Goal: Task Accomplishment & Management: Use online tool/utility

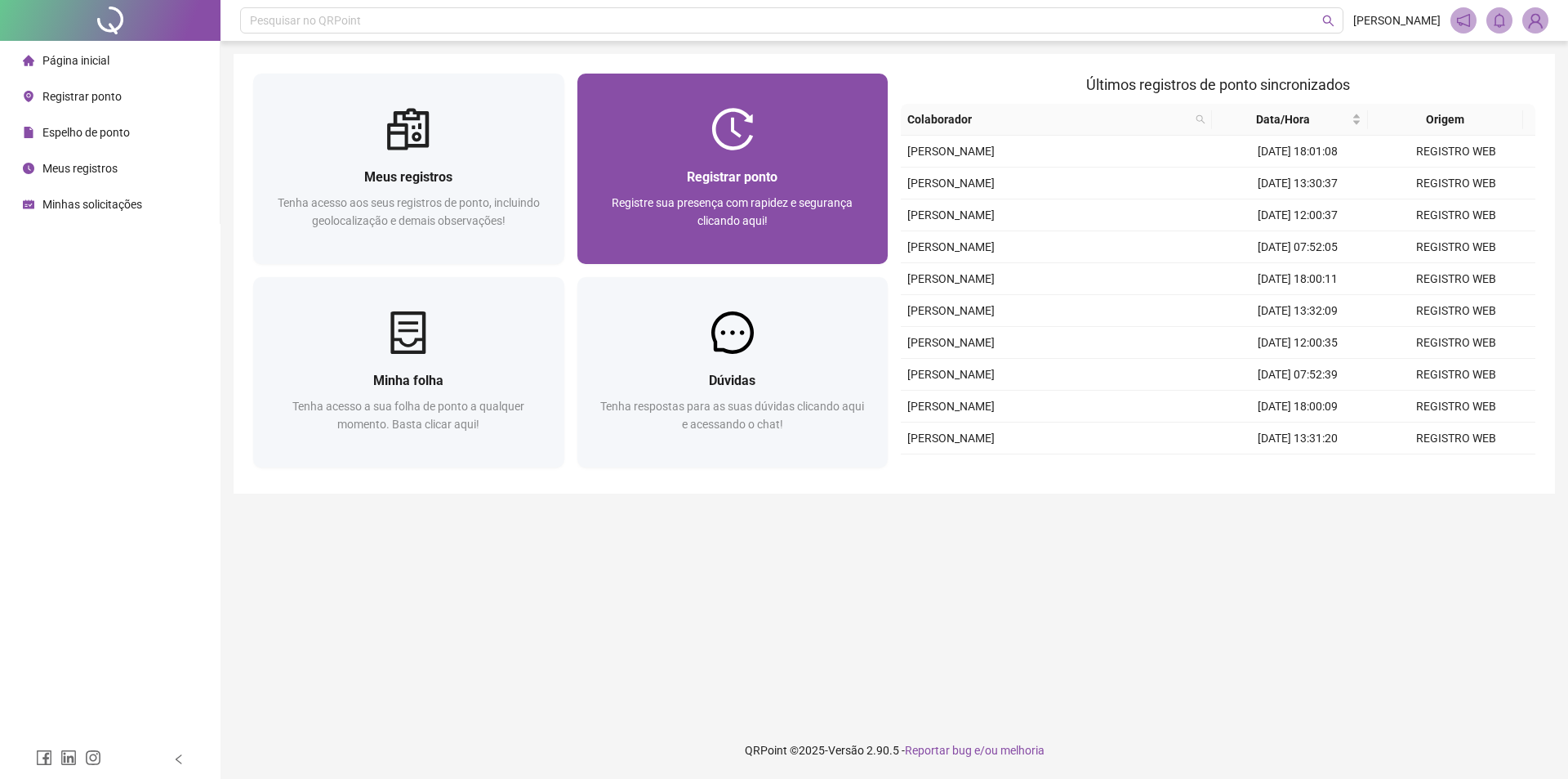
click at [648, 179] on div "Registrar ponto" at bounding box center [732, 177] width 272 height 21
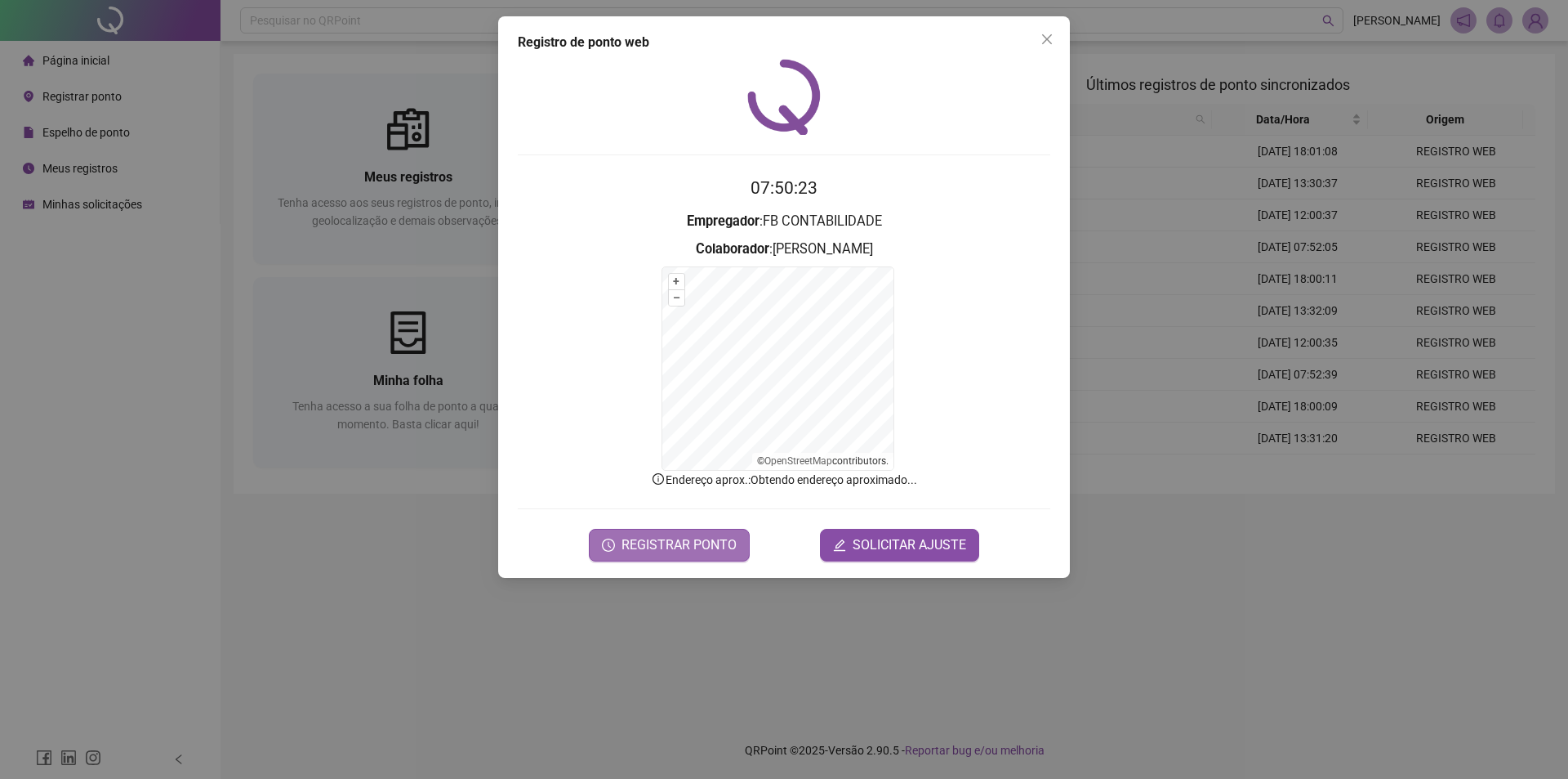
click at [647, 543] on span "REGISTRAR PONTO" at bounding box center [680, 544] width 116 height 20
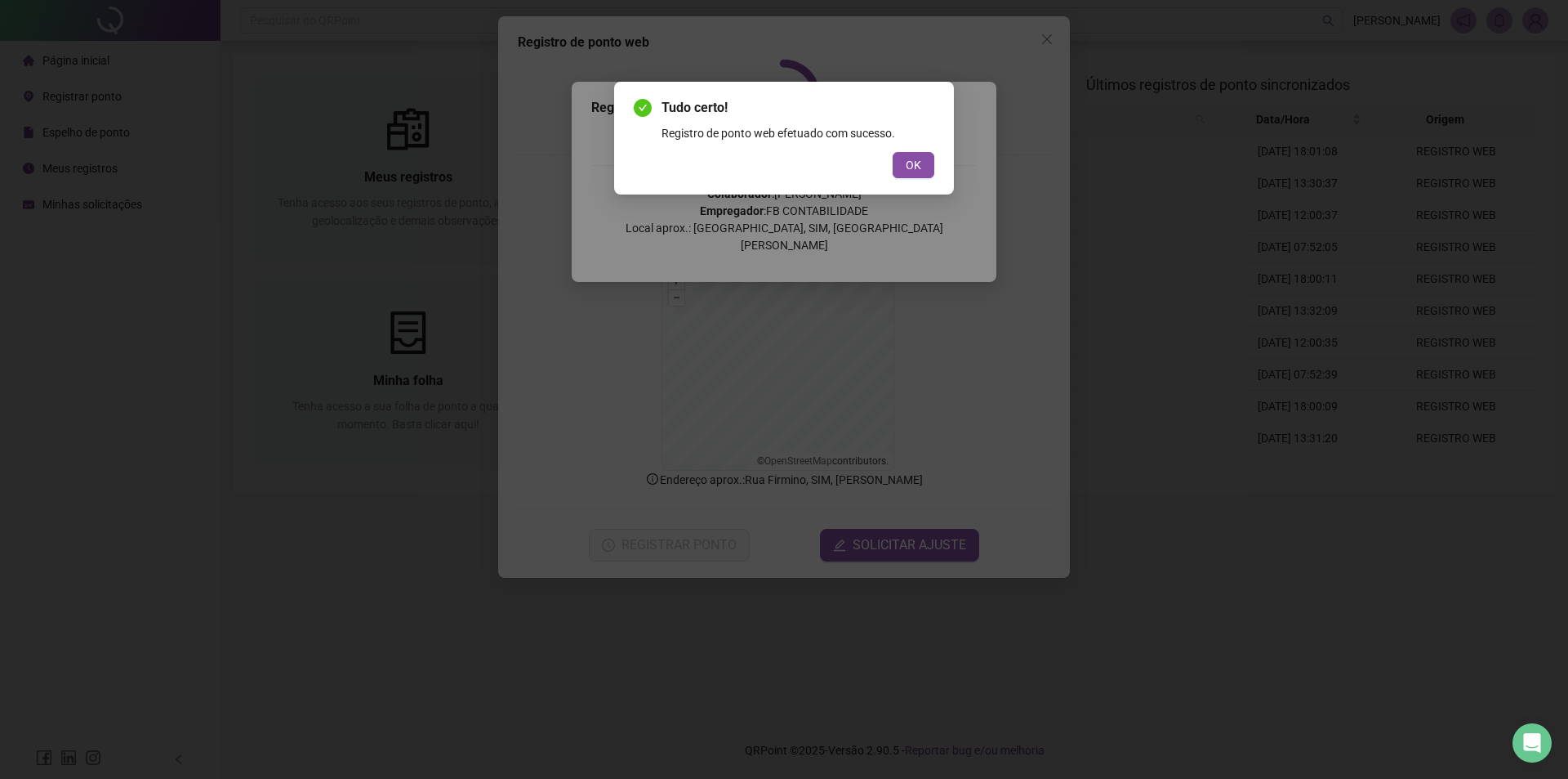
click at [893, 152] on button "OK" at bounding box center [913, 165] width 41 height 26
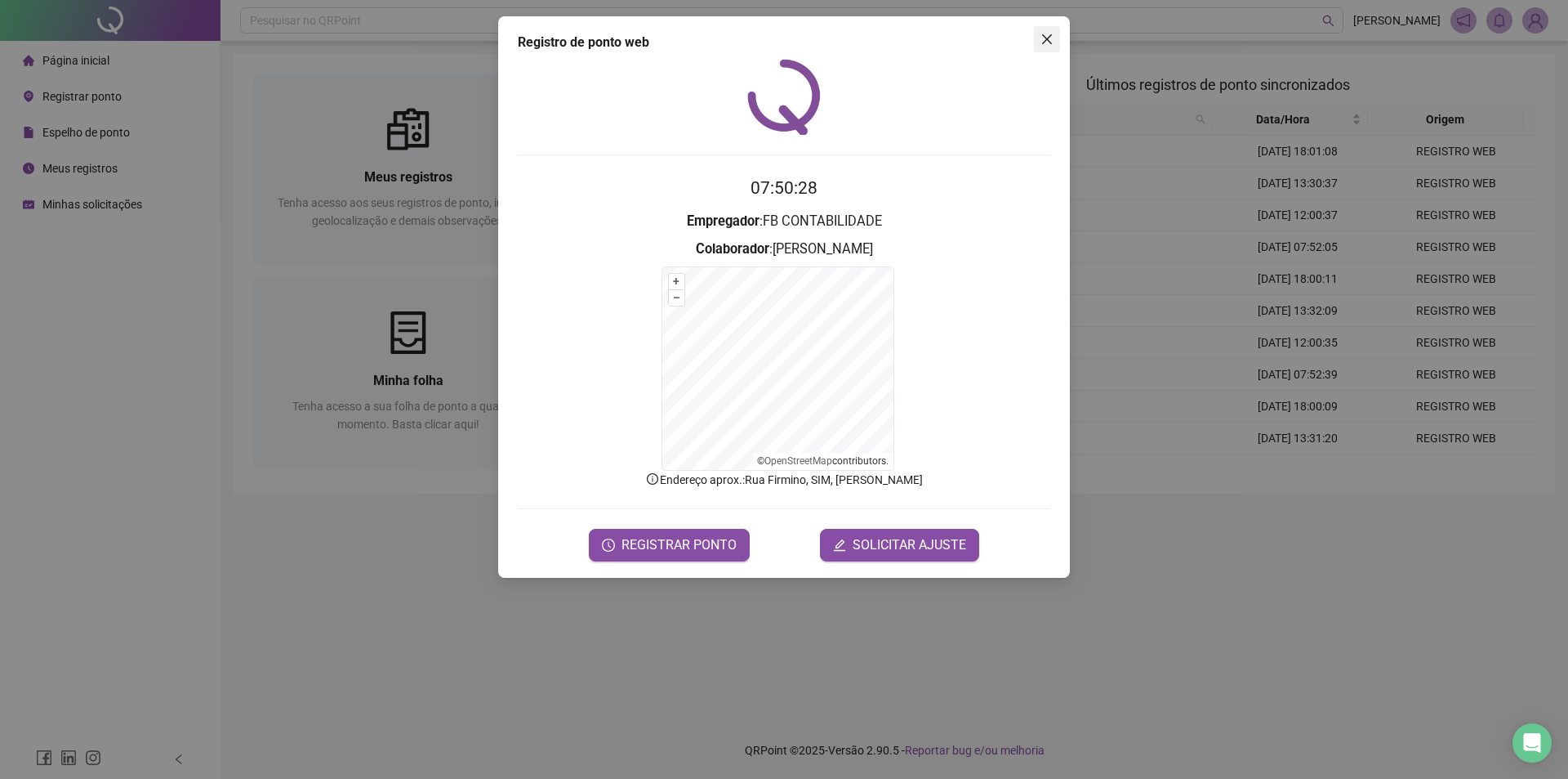
click at [1044, 41] on icon "close" at bounding box center [1046, 39] width 9 height 9
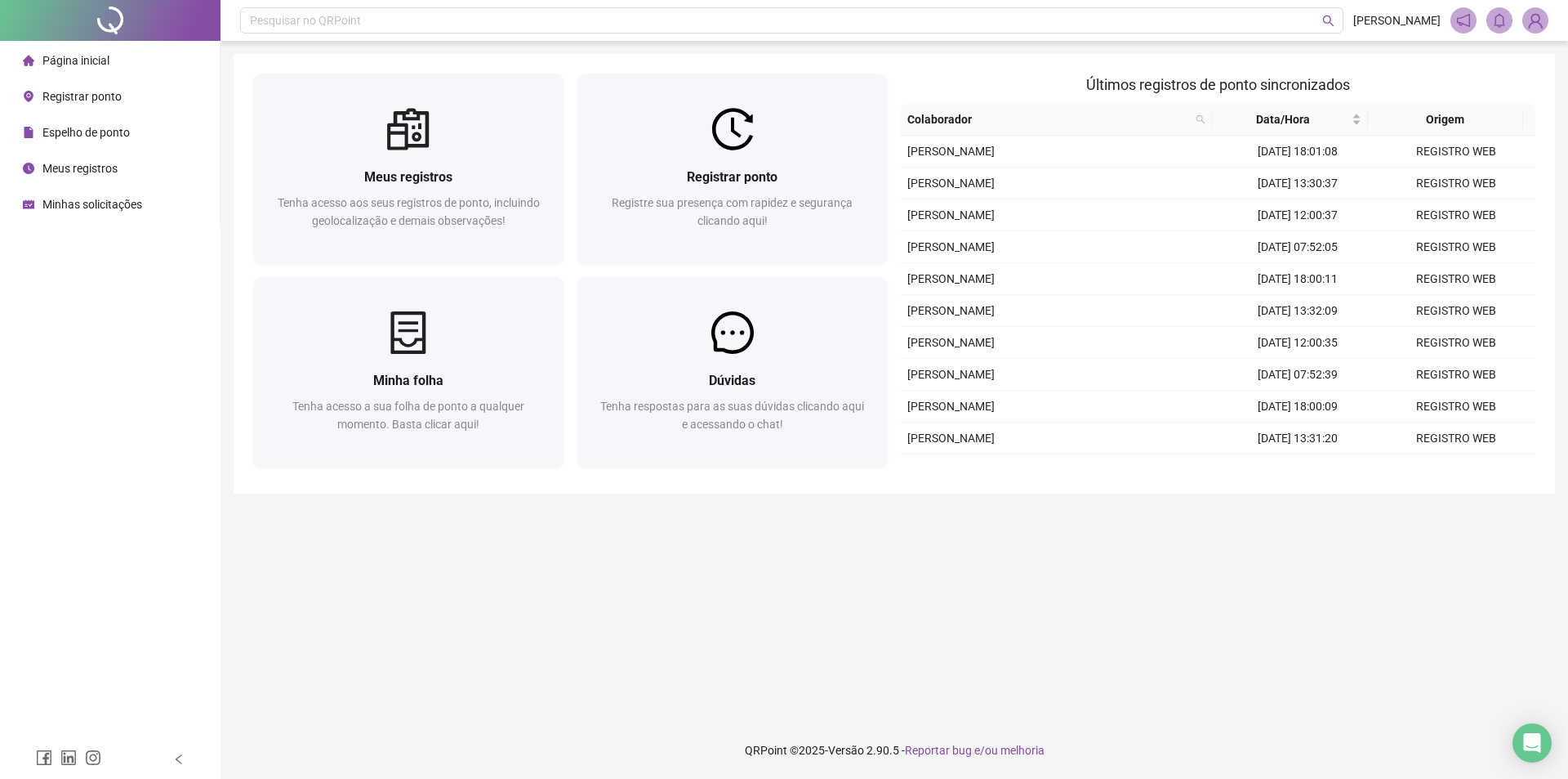
click at [135, 172] on li "Meus registros" at bounding box center [110, 168] width 213 height 33
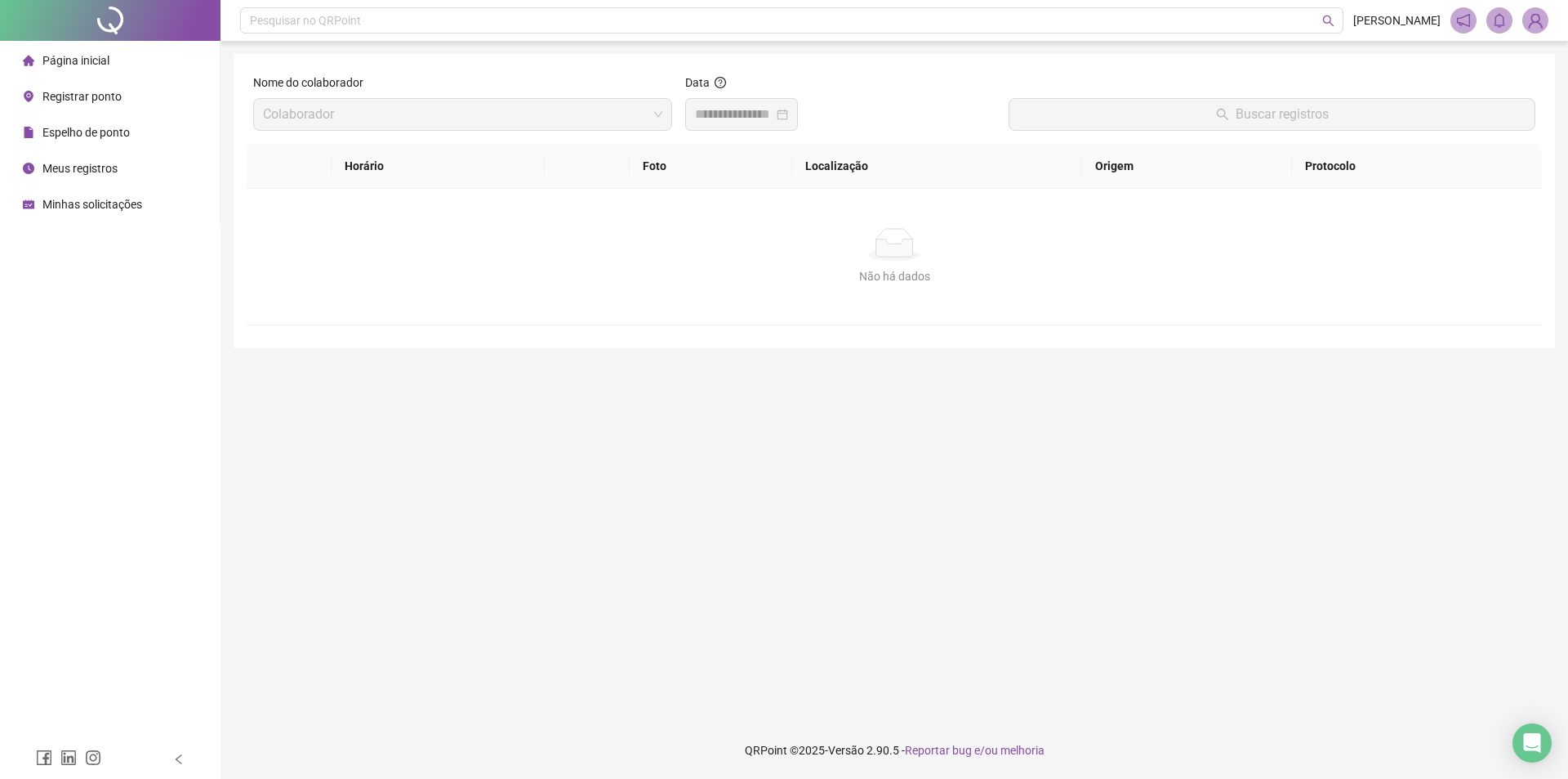
click at [100, 62] on span "Página inicial" at bounding box center [76, 60] width 67 height 13
